Goal: Check status: Check status

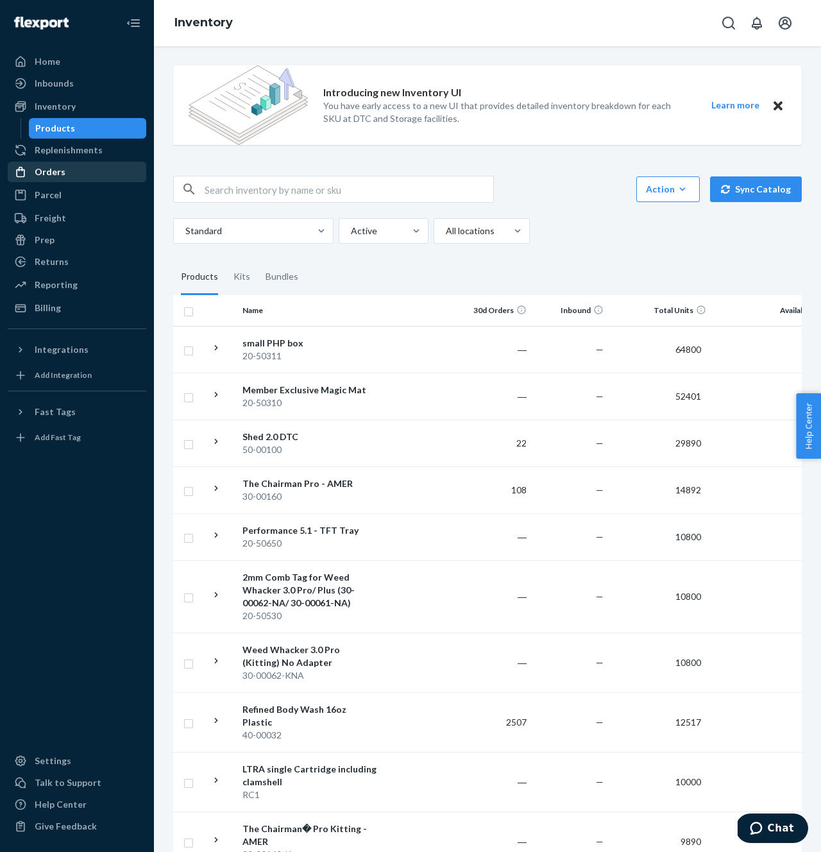
click at [88, 169] on div "Orders" at bounding box center [77, 172] width 136 height 18
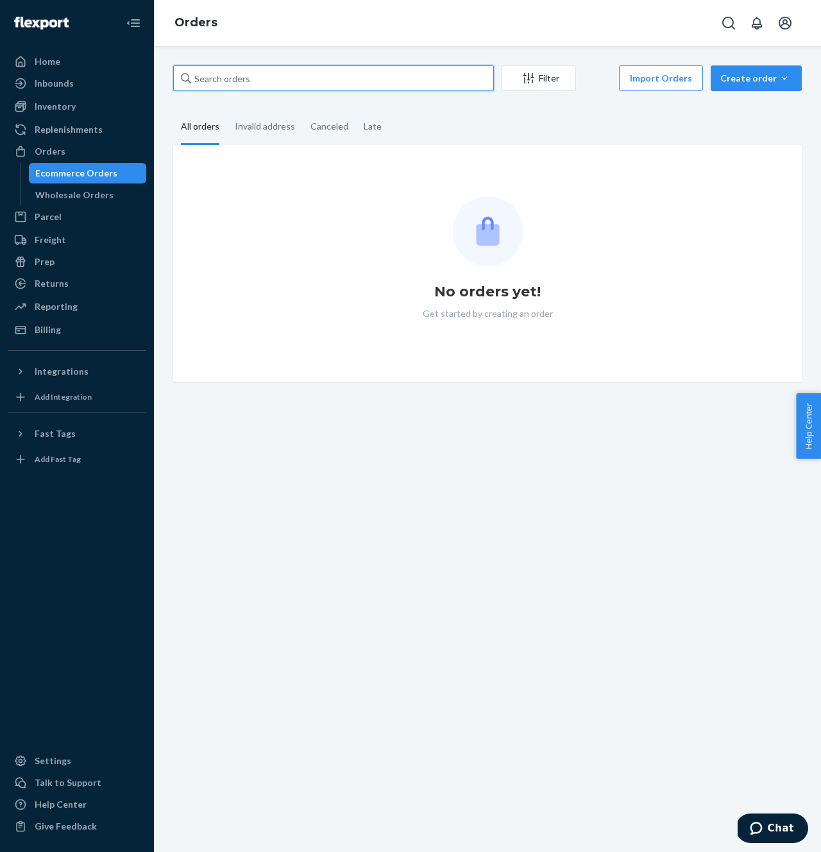
click at [264, 82] on input "text" at bounding box center [333, 78] width 321 height 26
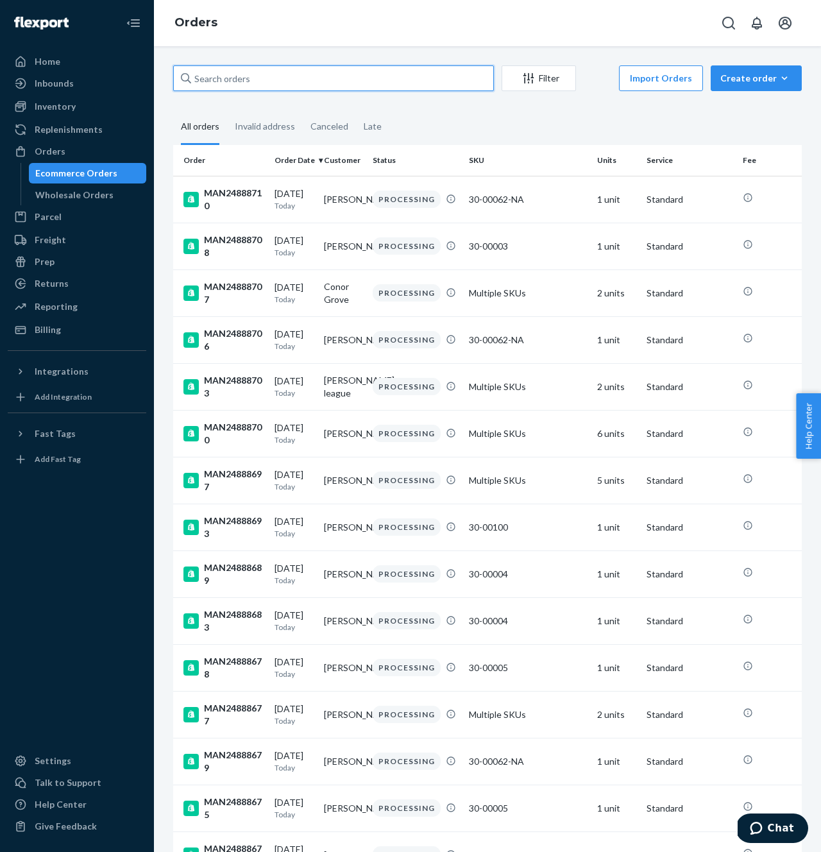
paste input "MAN24802423"
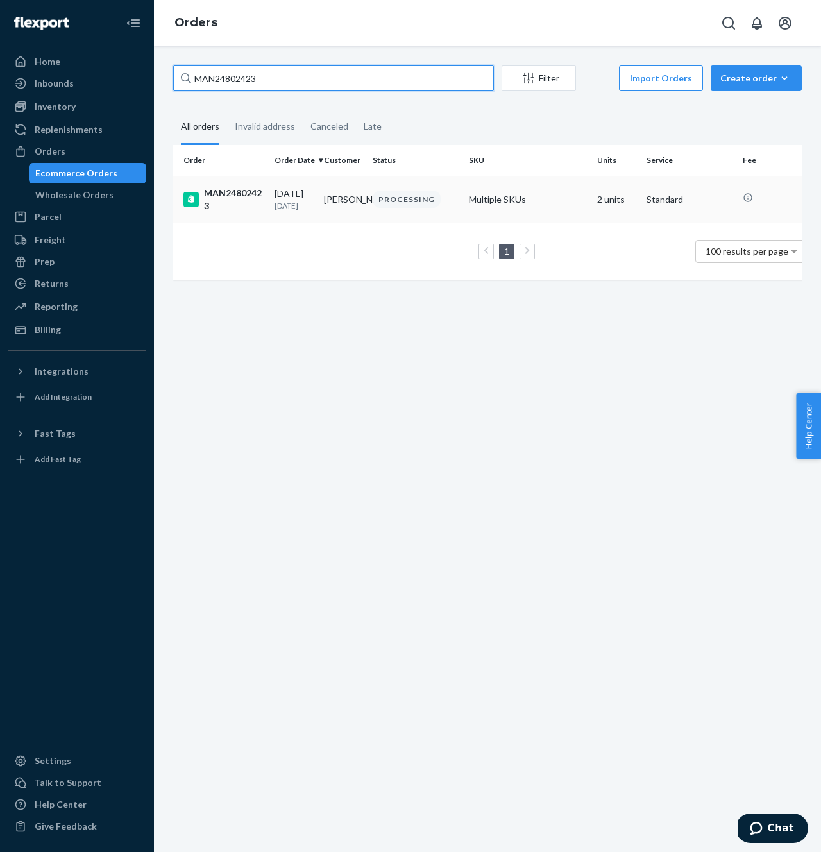
type input "MAN24802423"
click at [280, 201] on p "[DATE]" at bounding box center [294, 205] width 39 height 11
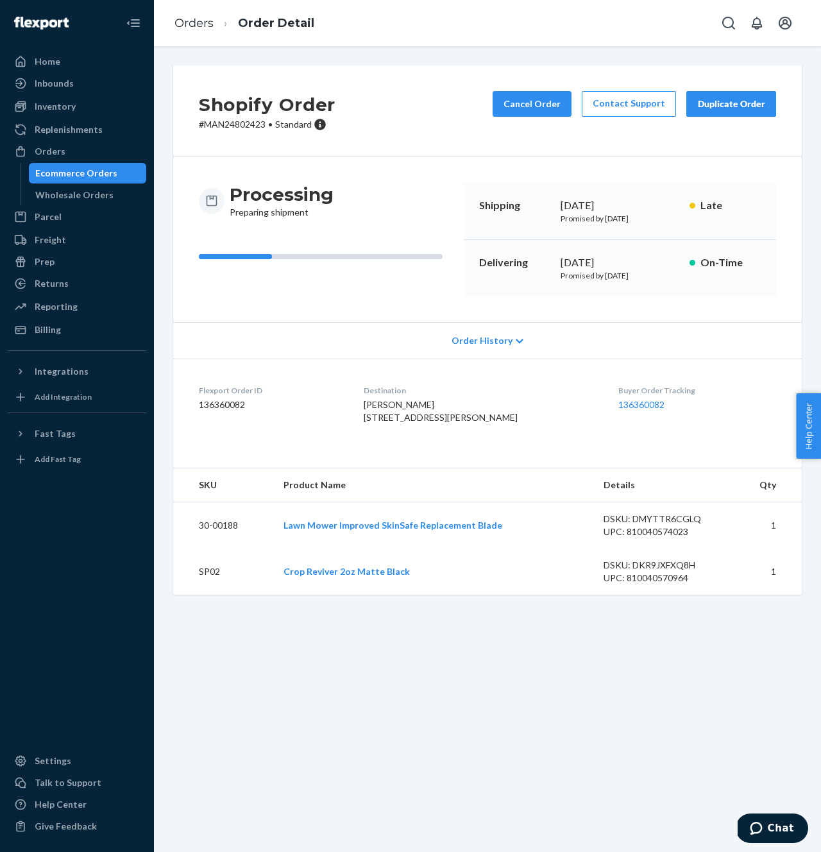
click at [81, 175] on div "Ecommerce Orders" at bounding box center [76, 173] width 82 height 13
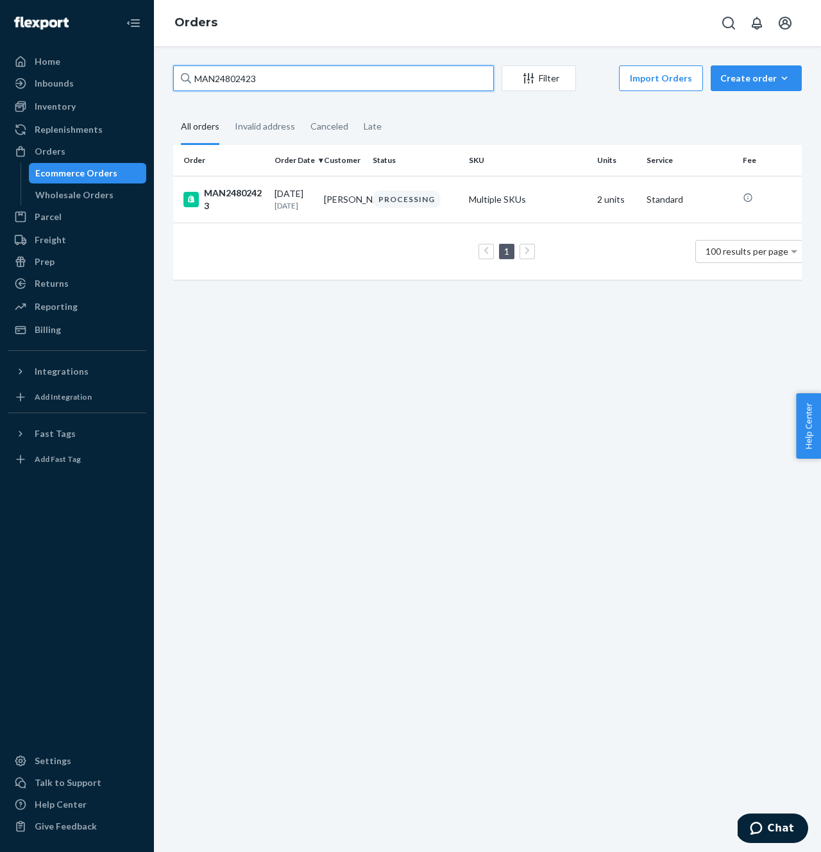
click at [244, 78] on input "MAN24802423" at bounding box center [333, 78] width 321 height 26
paste input "MAN24834191"
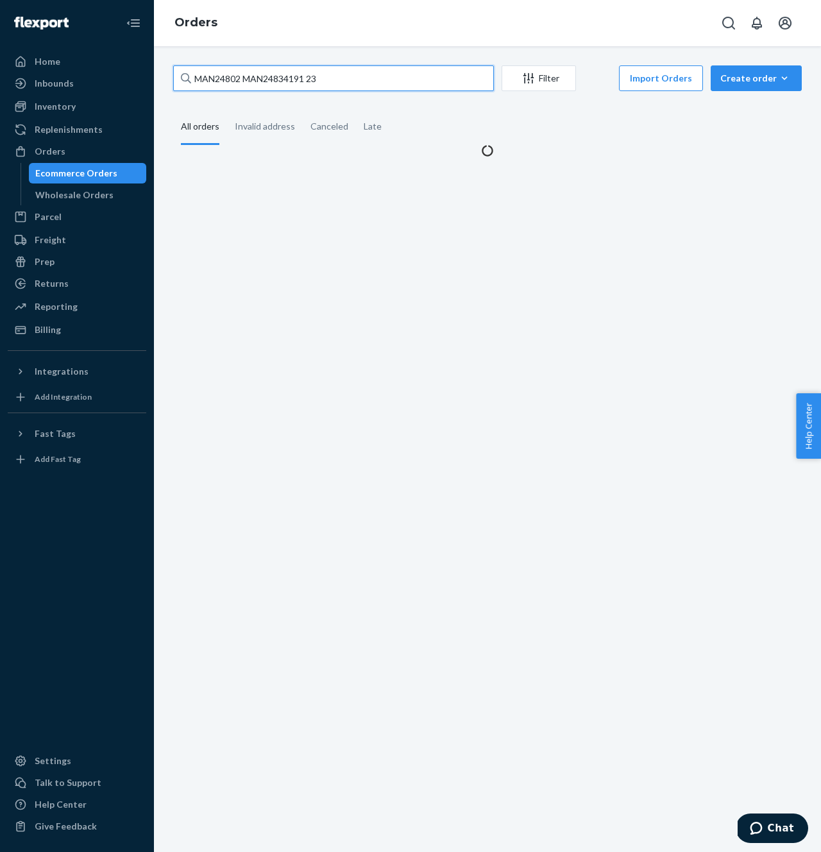
click at [292, 72] on input "MAN24802 MAN24834191 23" at bounding box center [333, 78] width 321 height 26
paste input "34191"
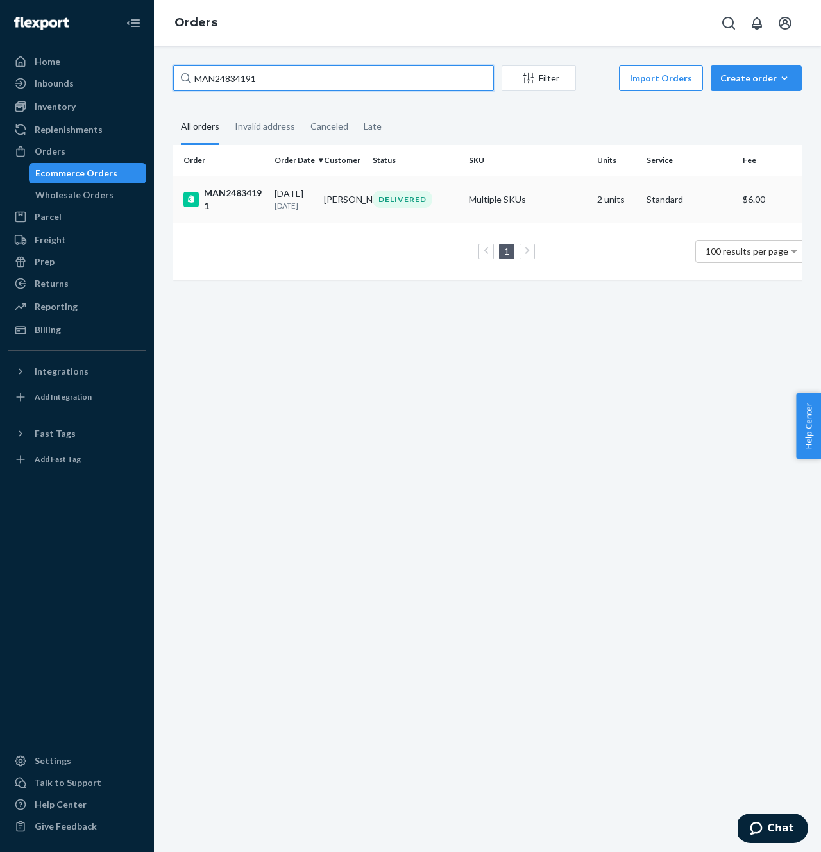
type input "MAN24834191"
click at [296, 207] on p "[DATE]" at bounding box center [294, 205] width 39 height 11
